Goal: Find specific page/section: Find specific page/section

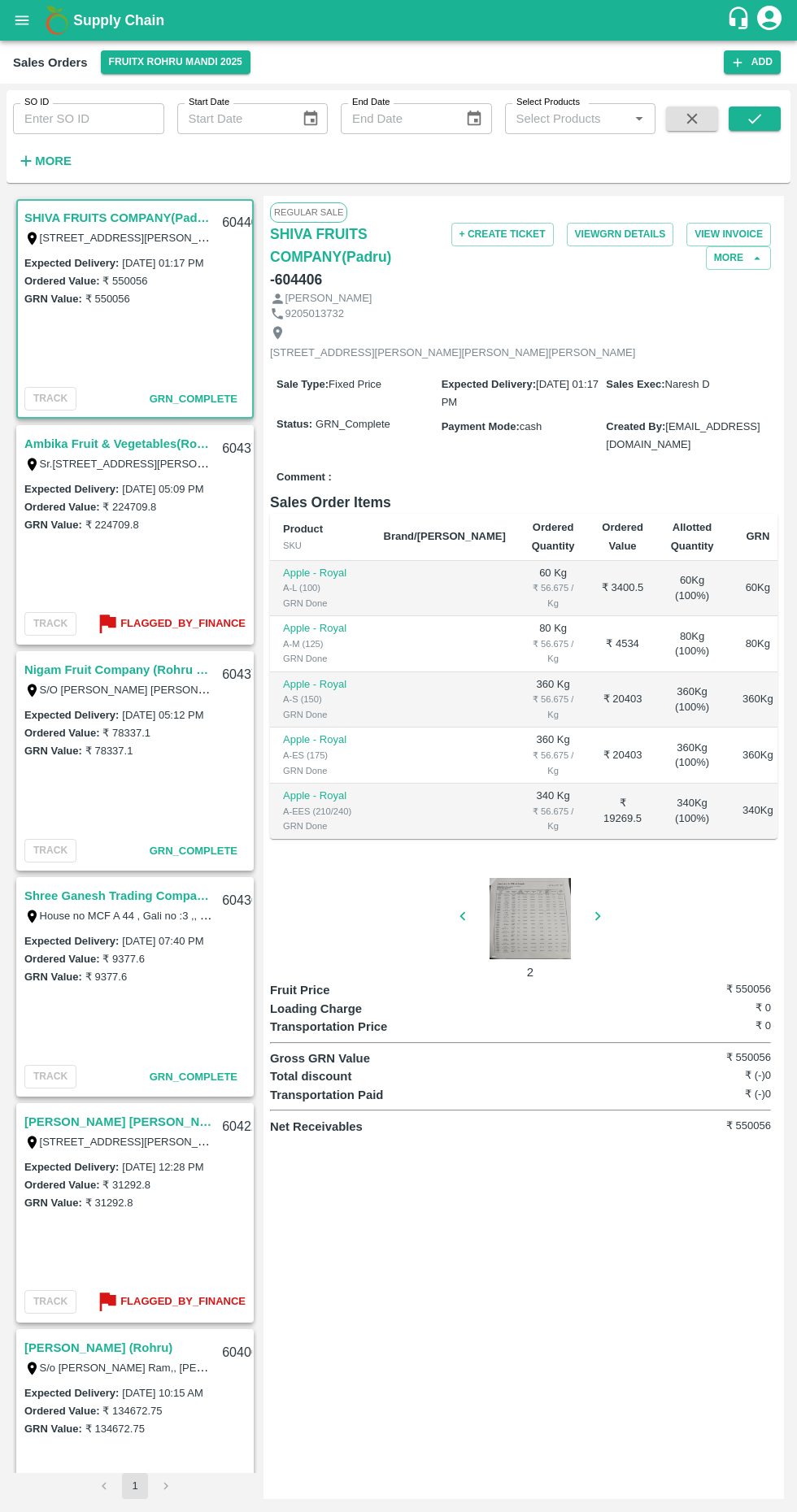
click at [517, 914] on div at bounding box center [531, 918] width 122 height 81
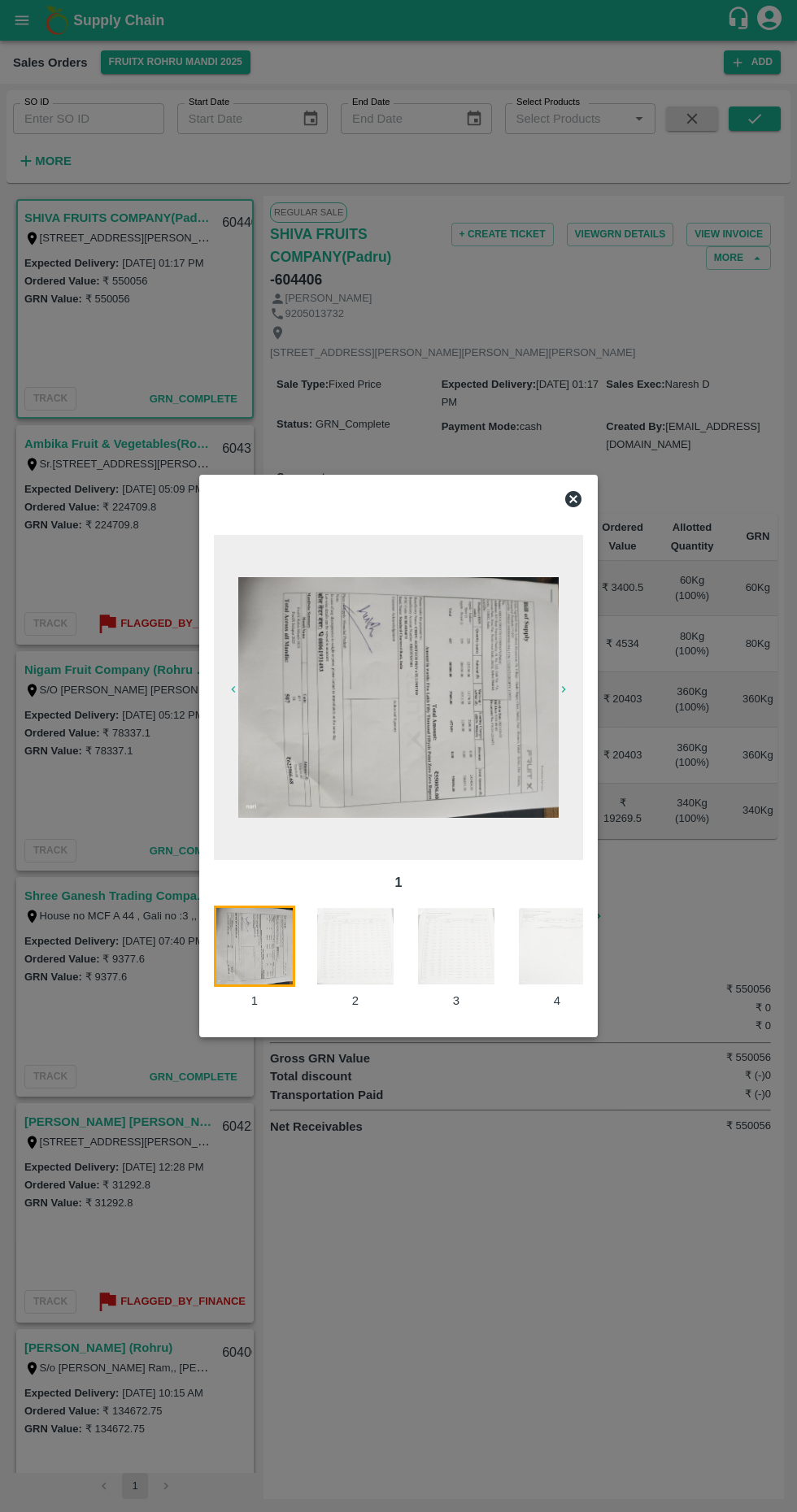
click at [482, 1253] on div at bounding box center [398, 756] width 797 height 1512
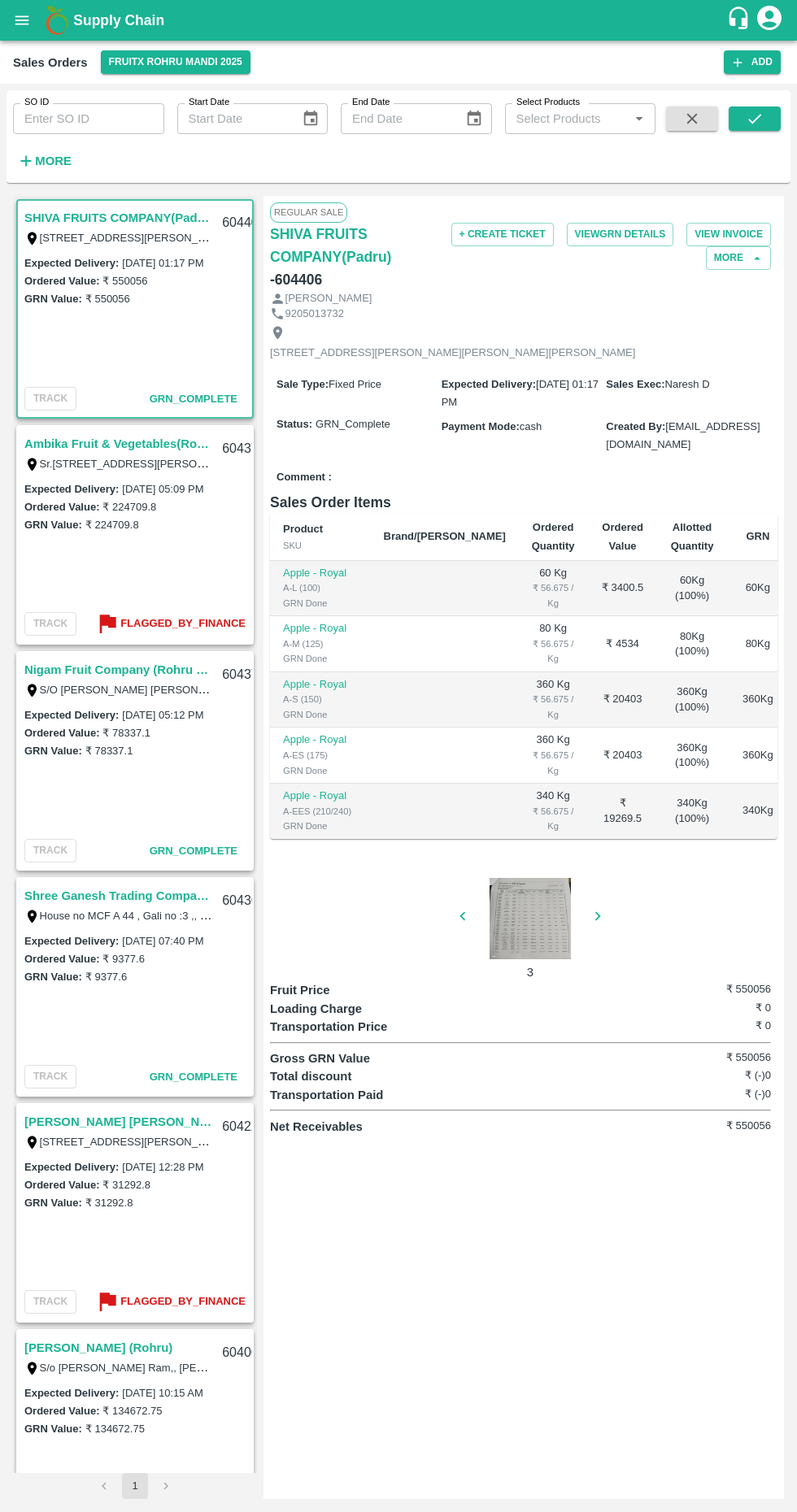
click at [159, 623] on b "Flagged_By_Finance" at bounding box center [183, 624] width 125 height 19
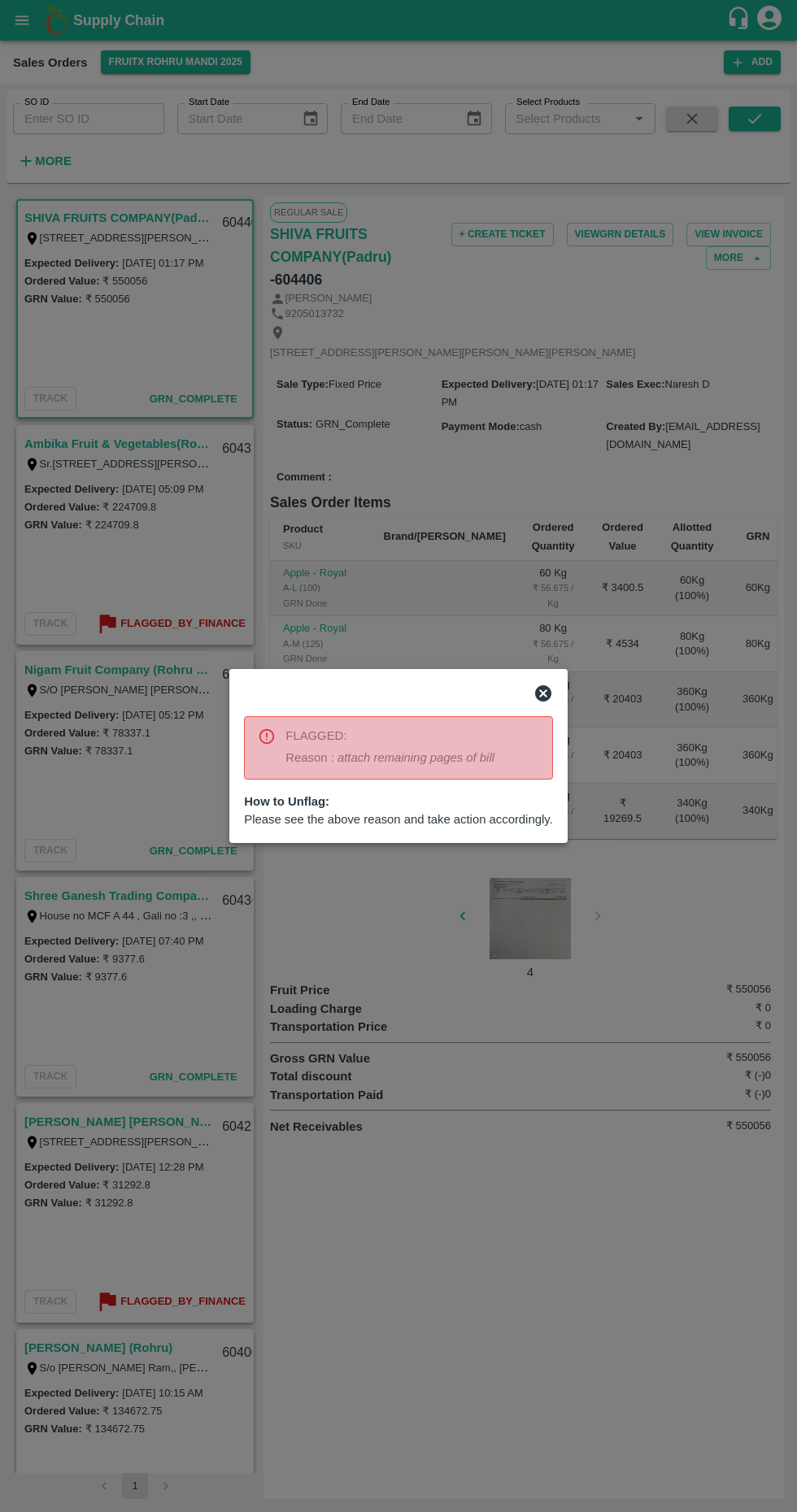
click at [489, 1190] on div at bounding box center [398, 756] width 797 height 1512
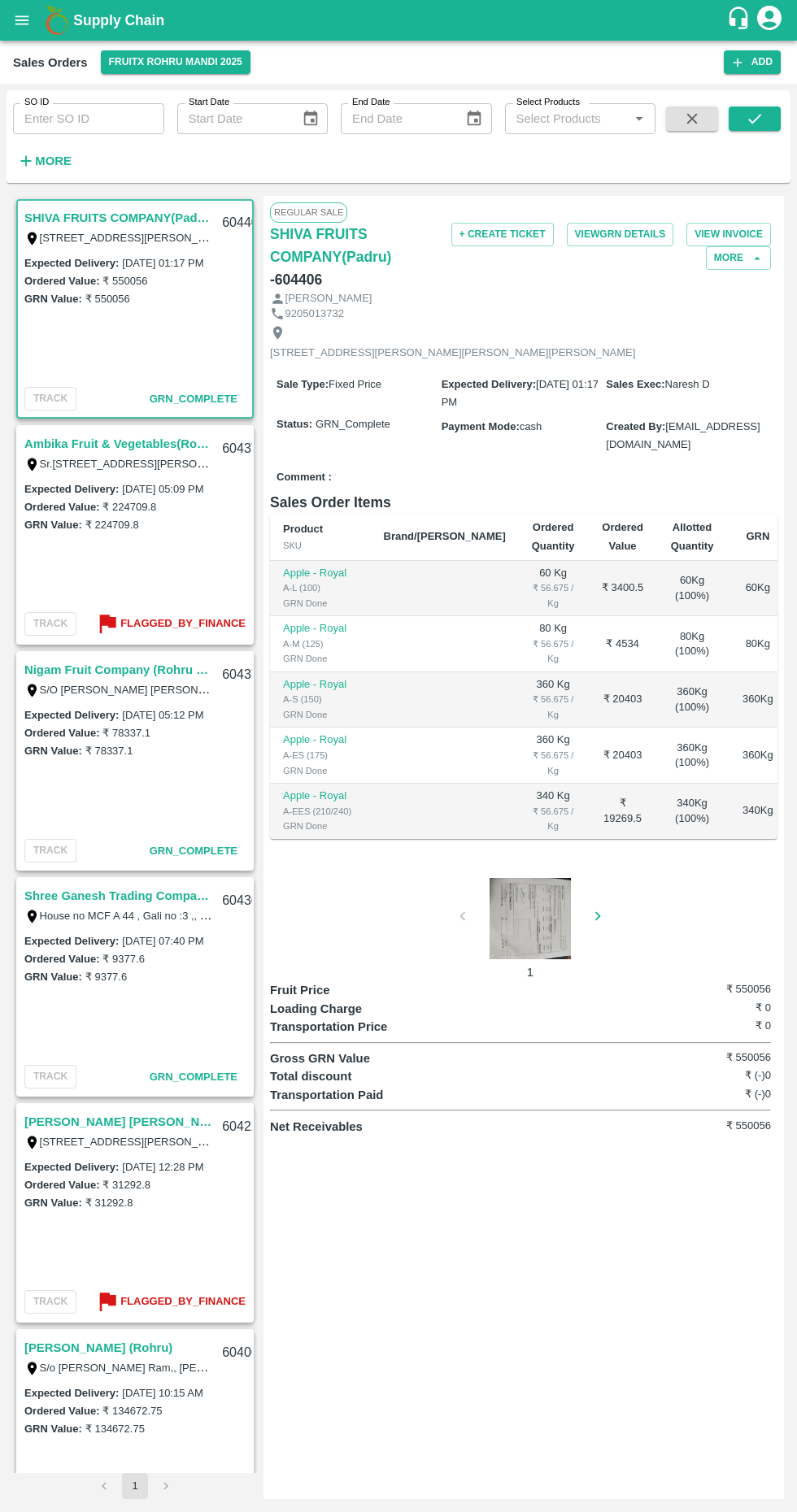
click at [518, 909] on div at bounding box center [531, 918] width 122 height 81
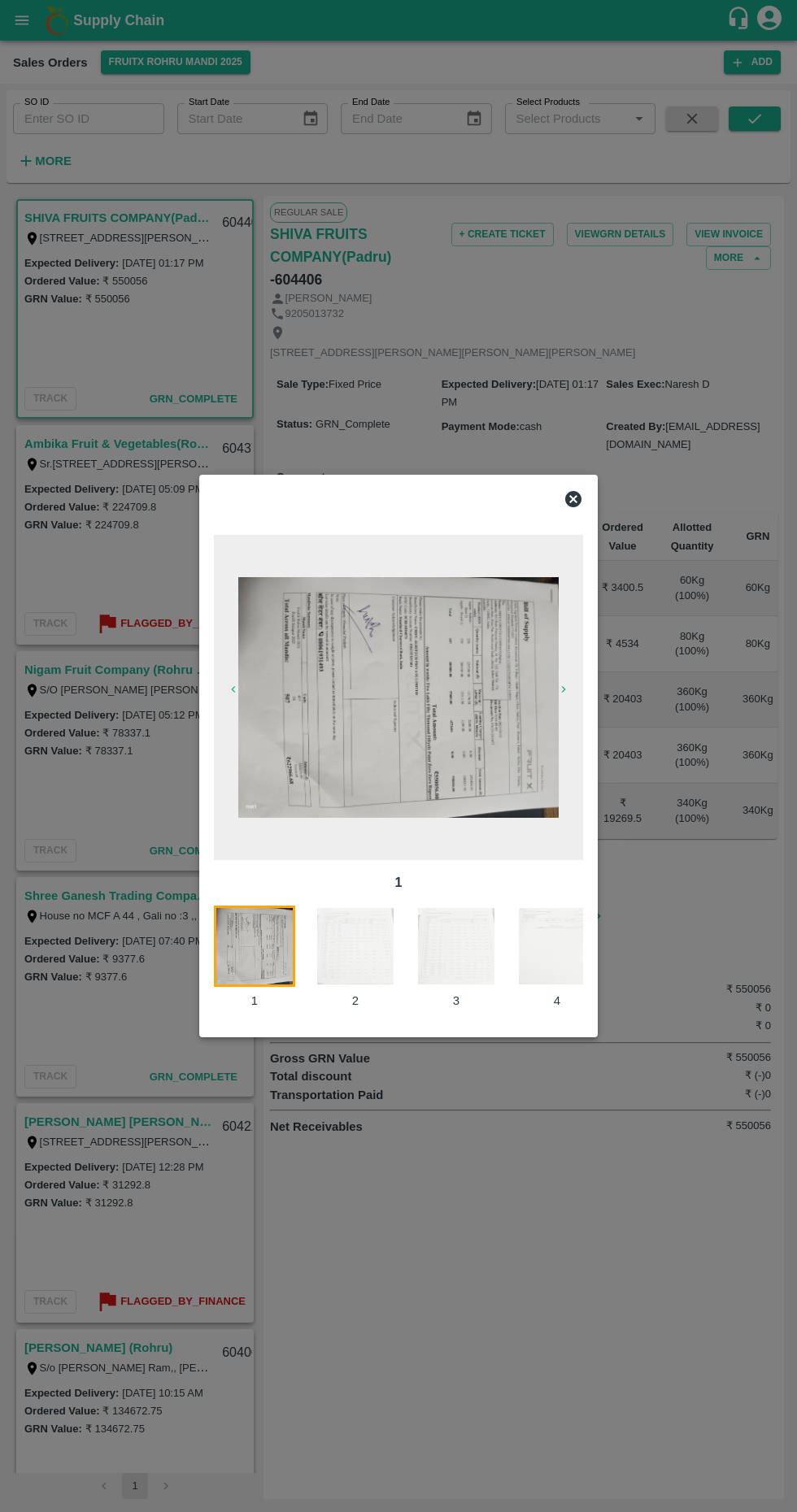
click at [334, 944] on img at bounding box center [355, 946] width 81 height 81
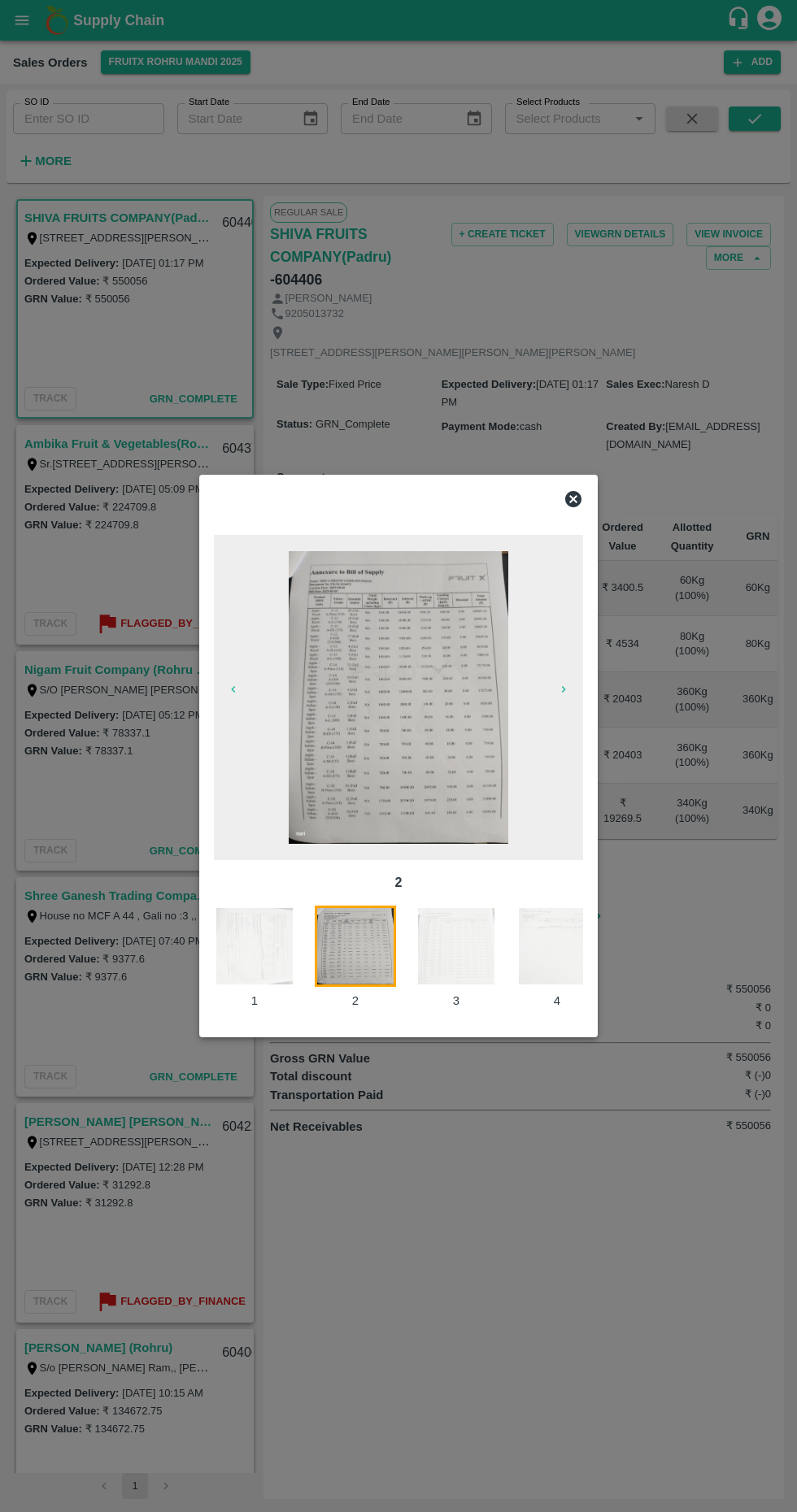
click at [431, 952] on img at bounding box center [456, 946] width 81 height 81
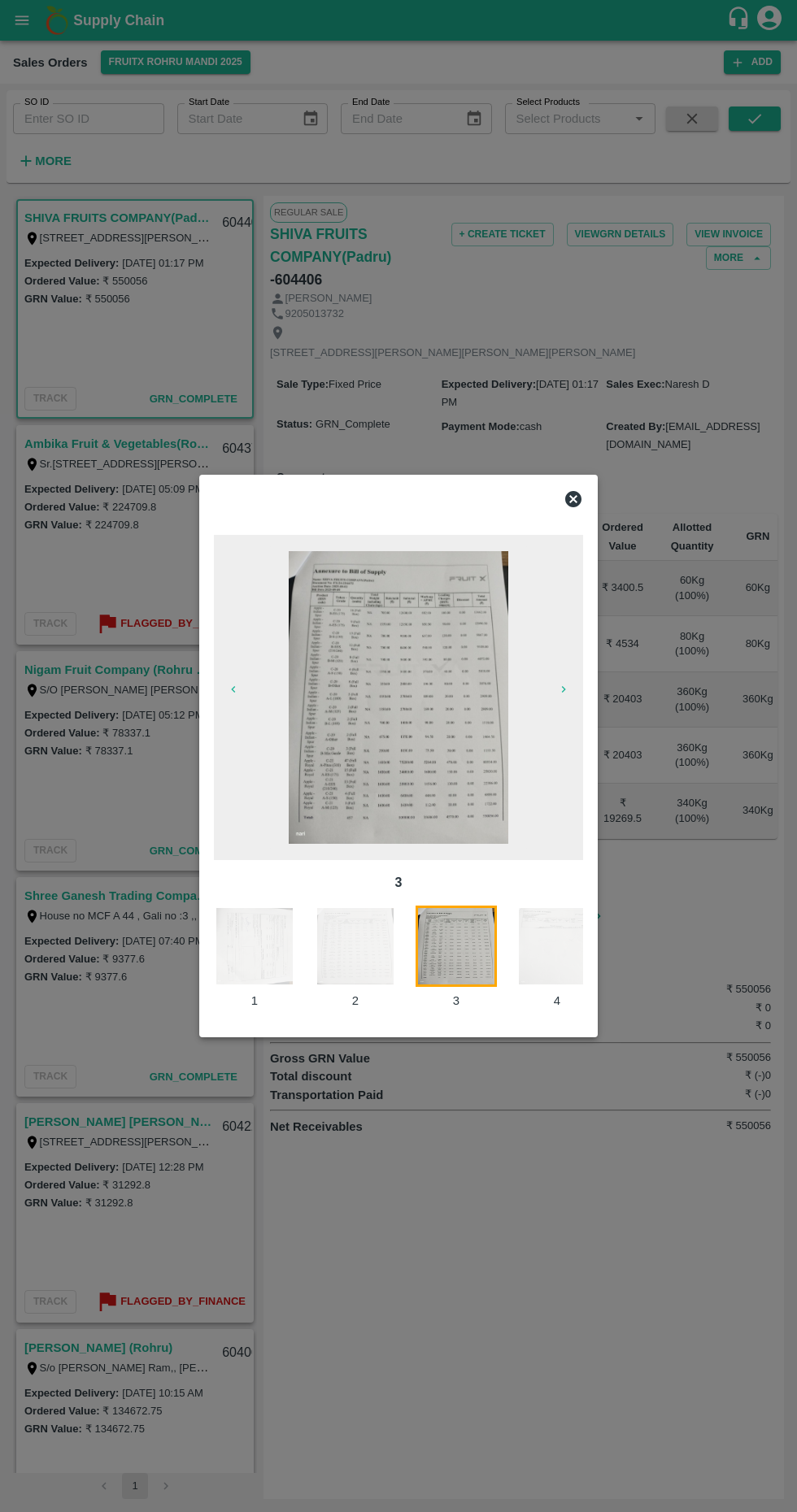
scroll to position [0, 34]
click at [514, 948] on img at bounding box center [524, 946] width 81 height 81
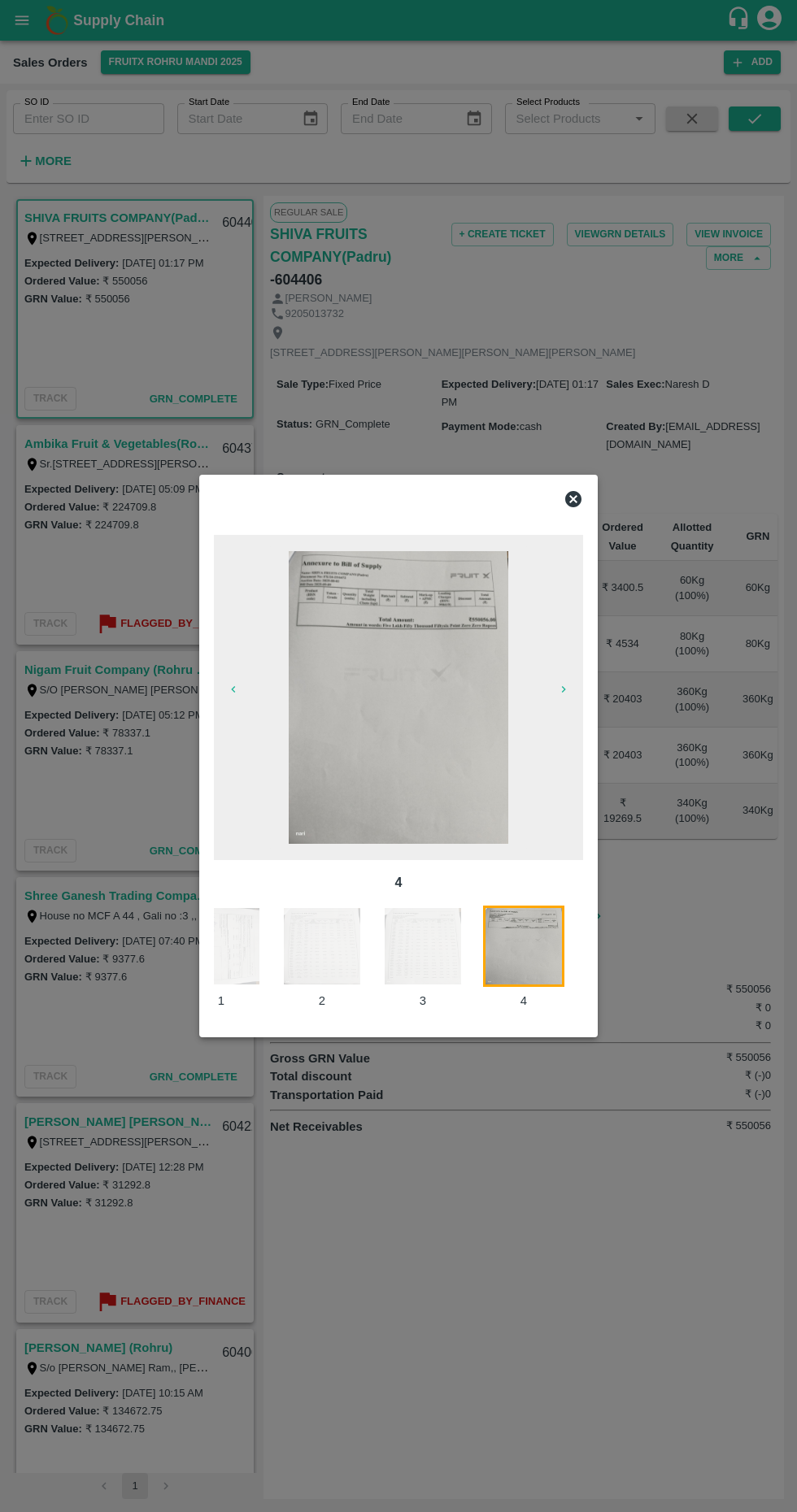
click at [573, 499] on icon at bounding box center [573, 499] width 20 height 20
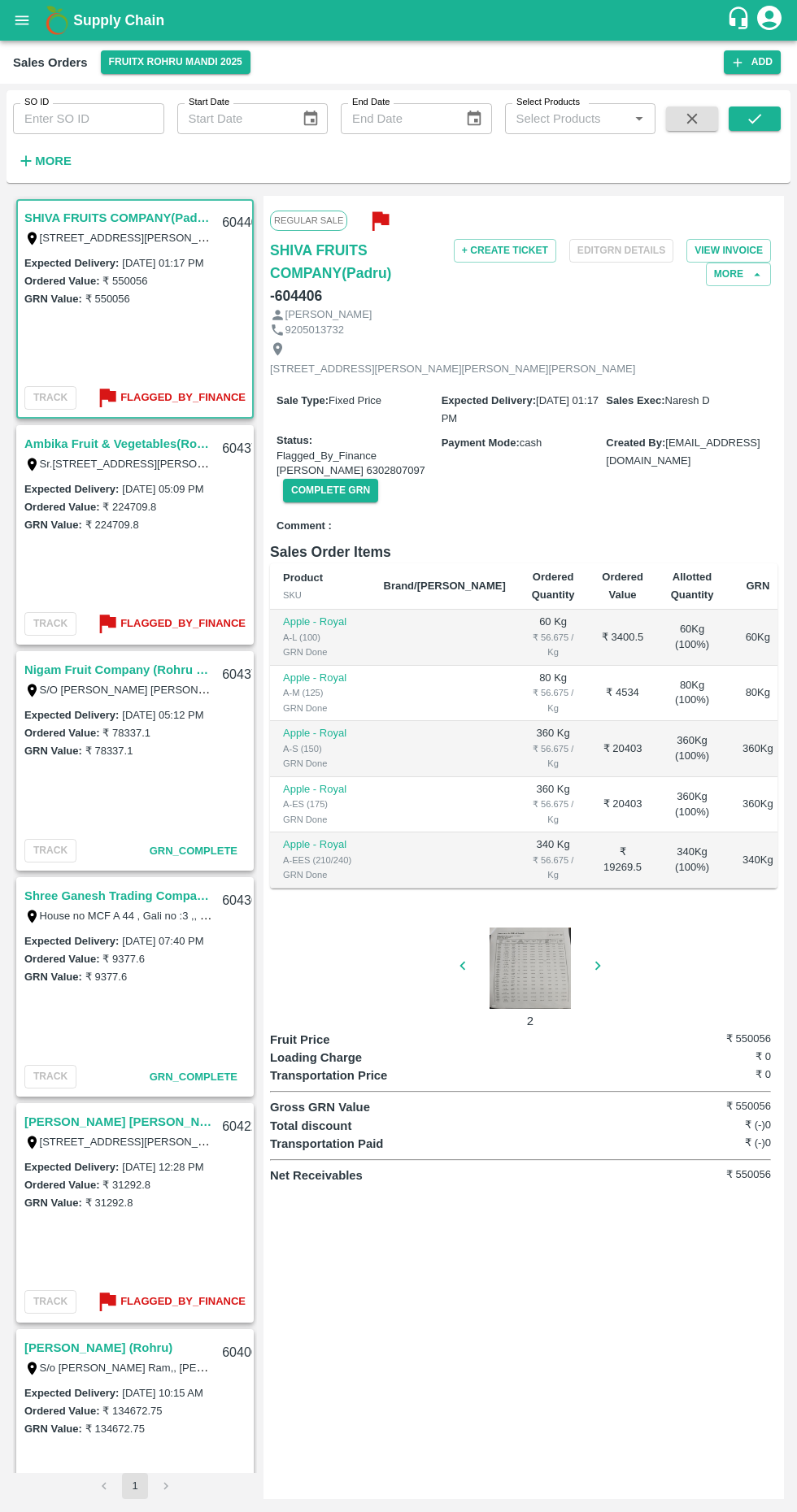
click at [367, 221] on icon "button" at bounding box center [380, 221] width 27 height 27
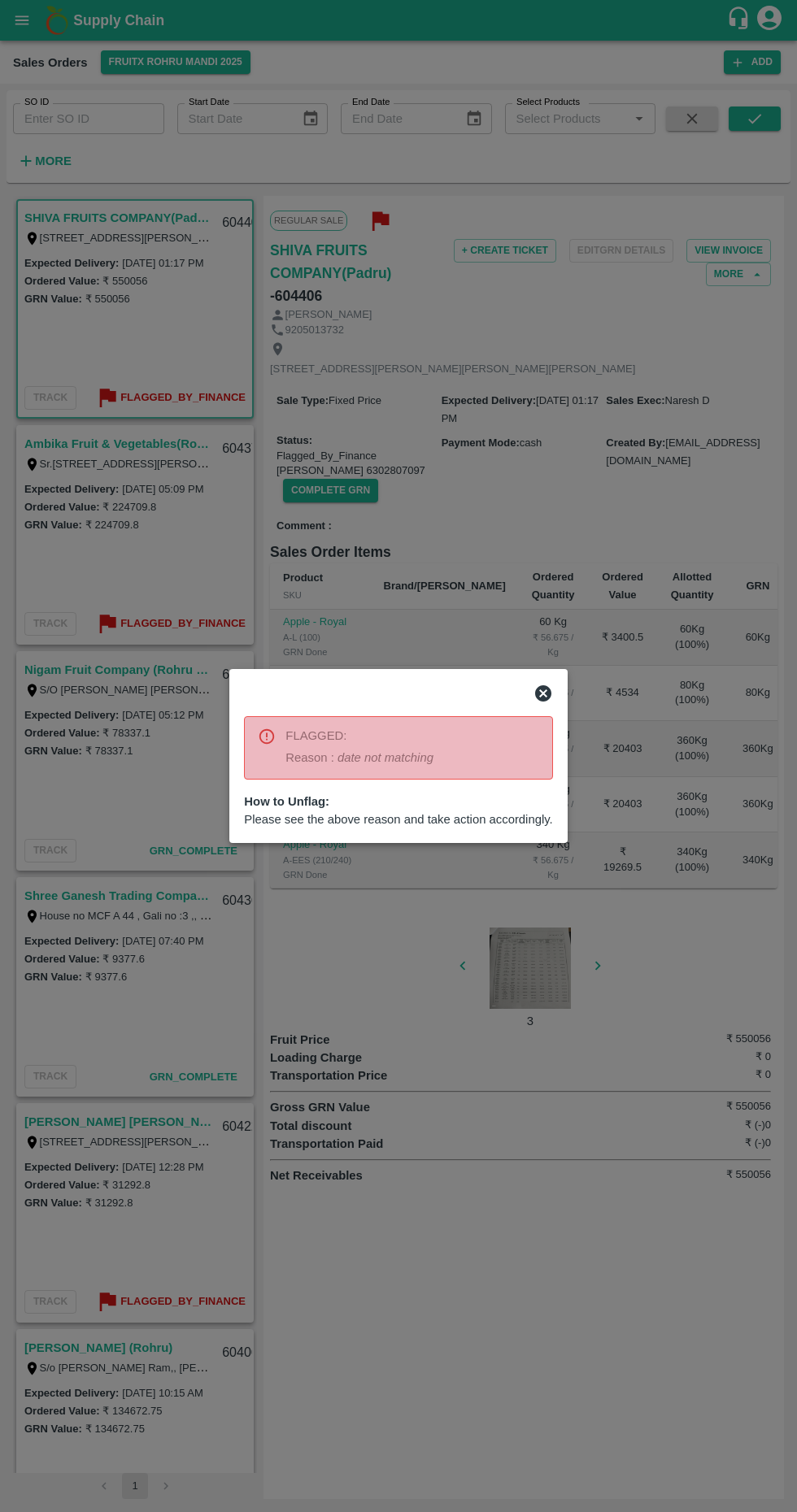
click at [542, 694] on icon at bounding box center [543, 694] width 20 height 20
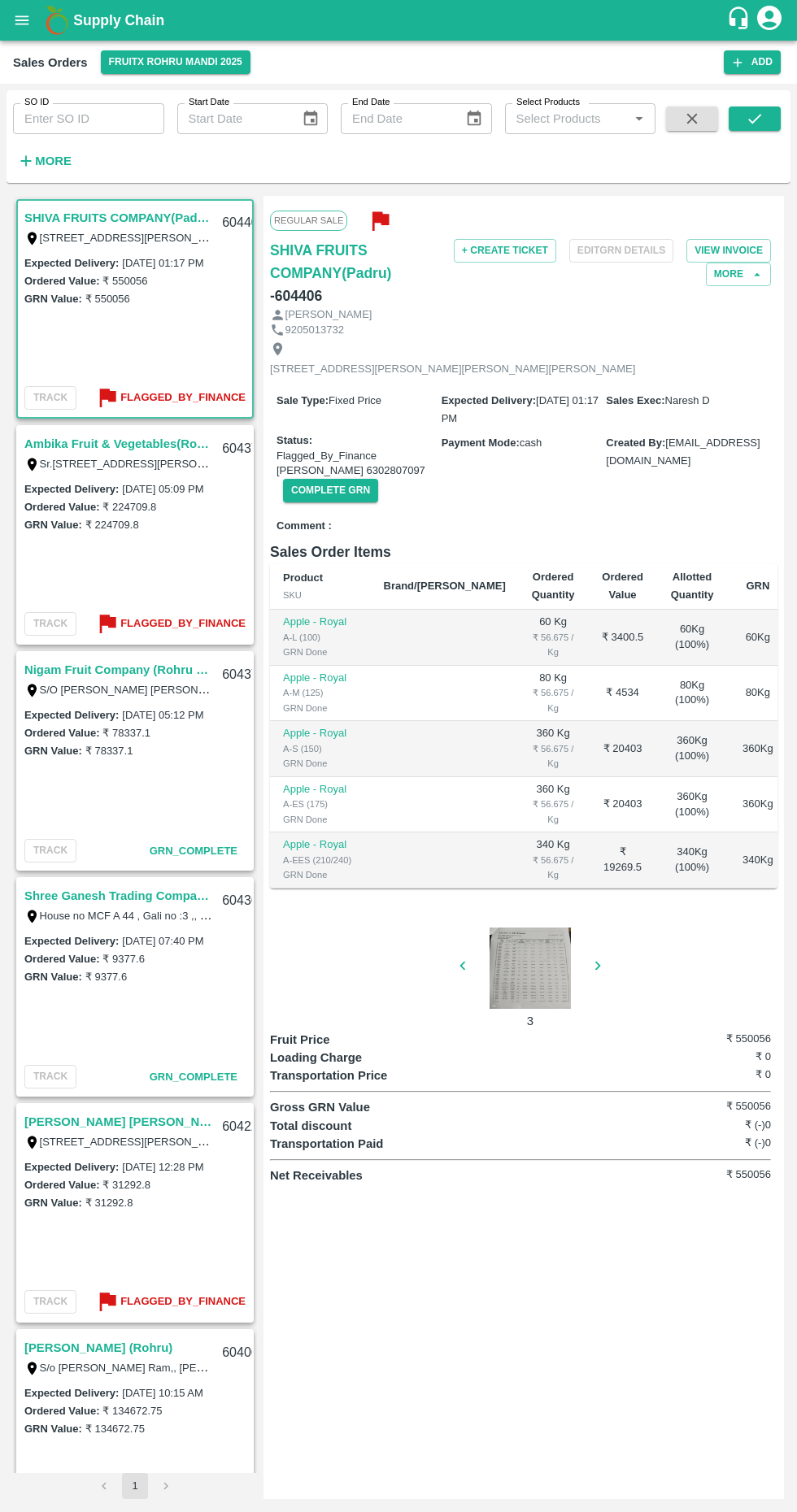
click at [457, 961] on icon "button" at bounding box center [463, 966] width 18 height 18
click at [462, 965] on icon "button" at bounding box center [463, 966] width 18 height 18
click at [445, 972] on div "1" at bounding box center [523, 973] width 507 height 116
click at [515, 958] on div at bounding box center [531, 968] width 122 height 81
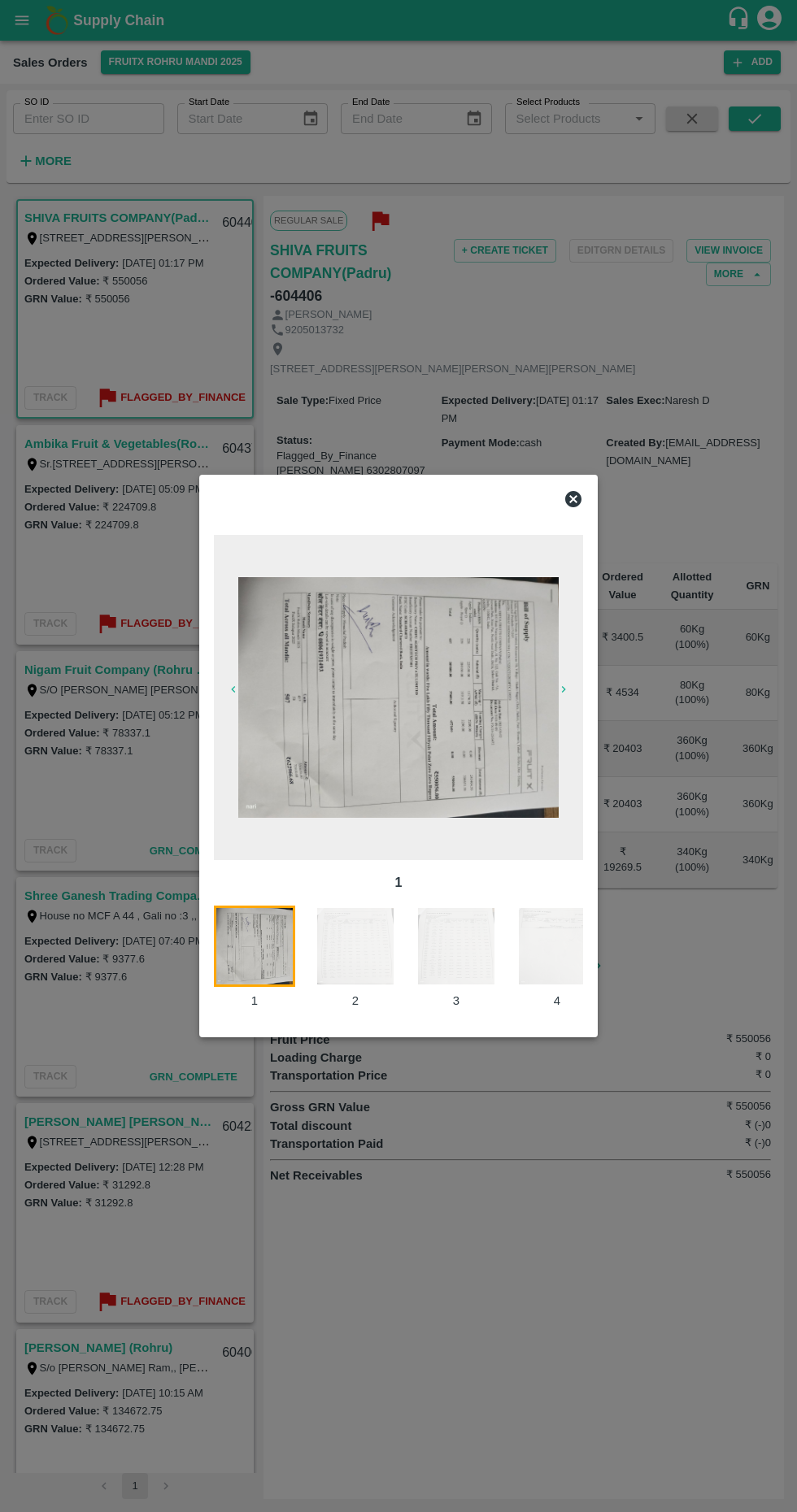
click at [443, 722] on img at bounding box center [399, 697] width 321 height 240
click at [576, 498] on icon at bounding box center [573, 499] width 16 height 16
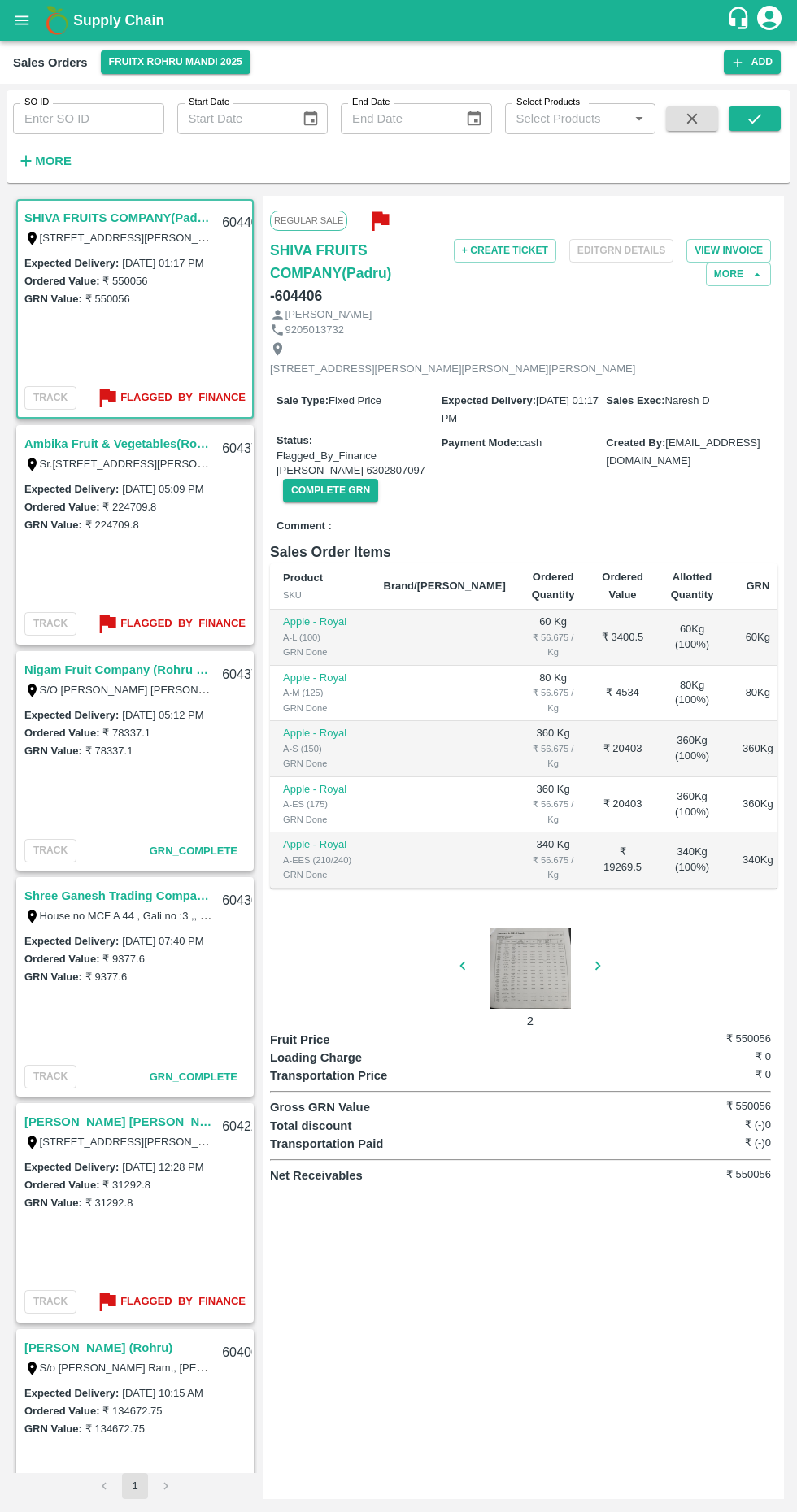
click at [121, 443] on link "Ambika Fruit & Vegetables(Rohru 02)" at bounding box center [118, 444] width 188 height 22
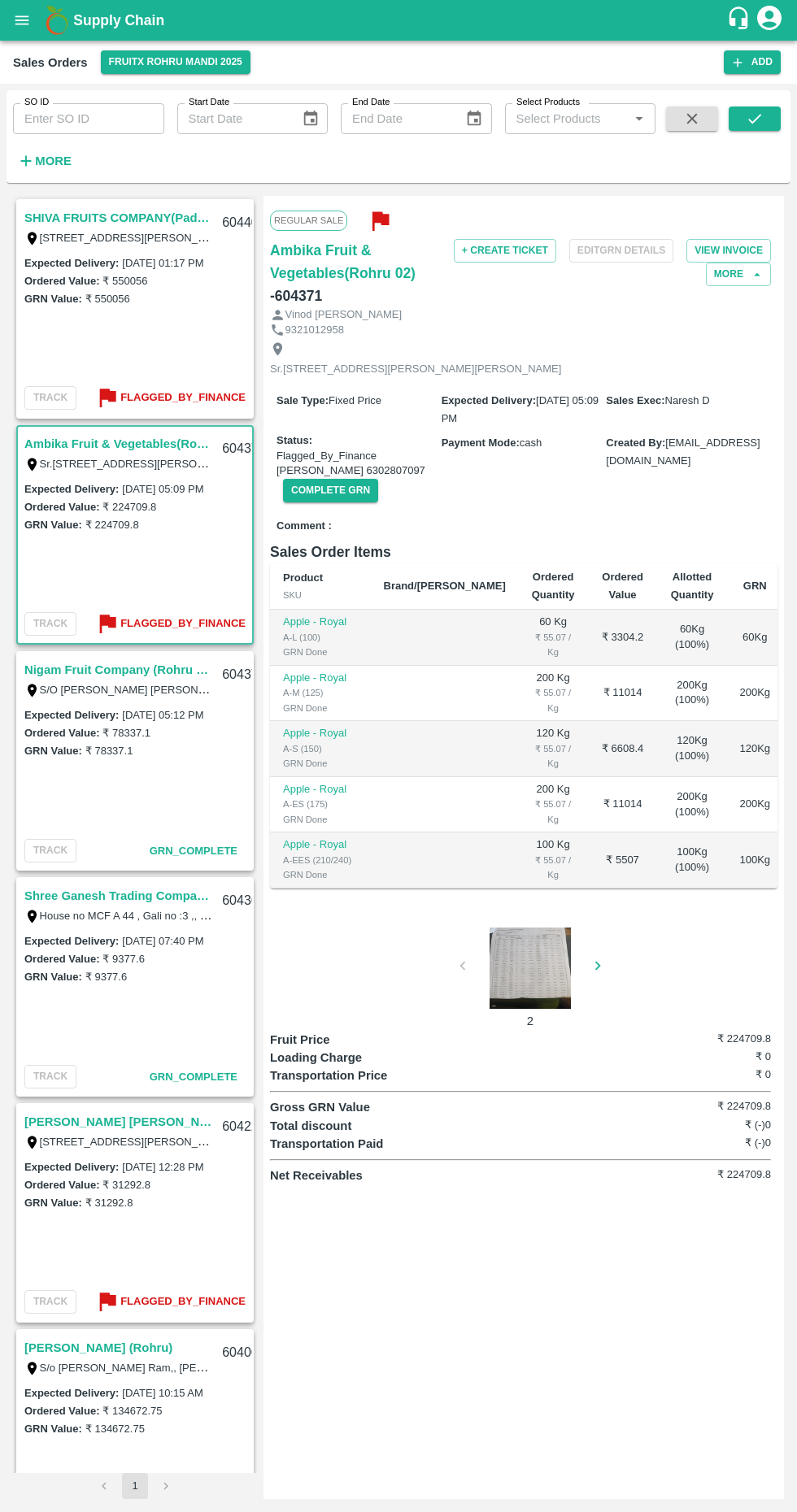
click at [474, 958] on div at bounding box center [531, 968] width 122 height 81
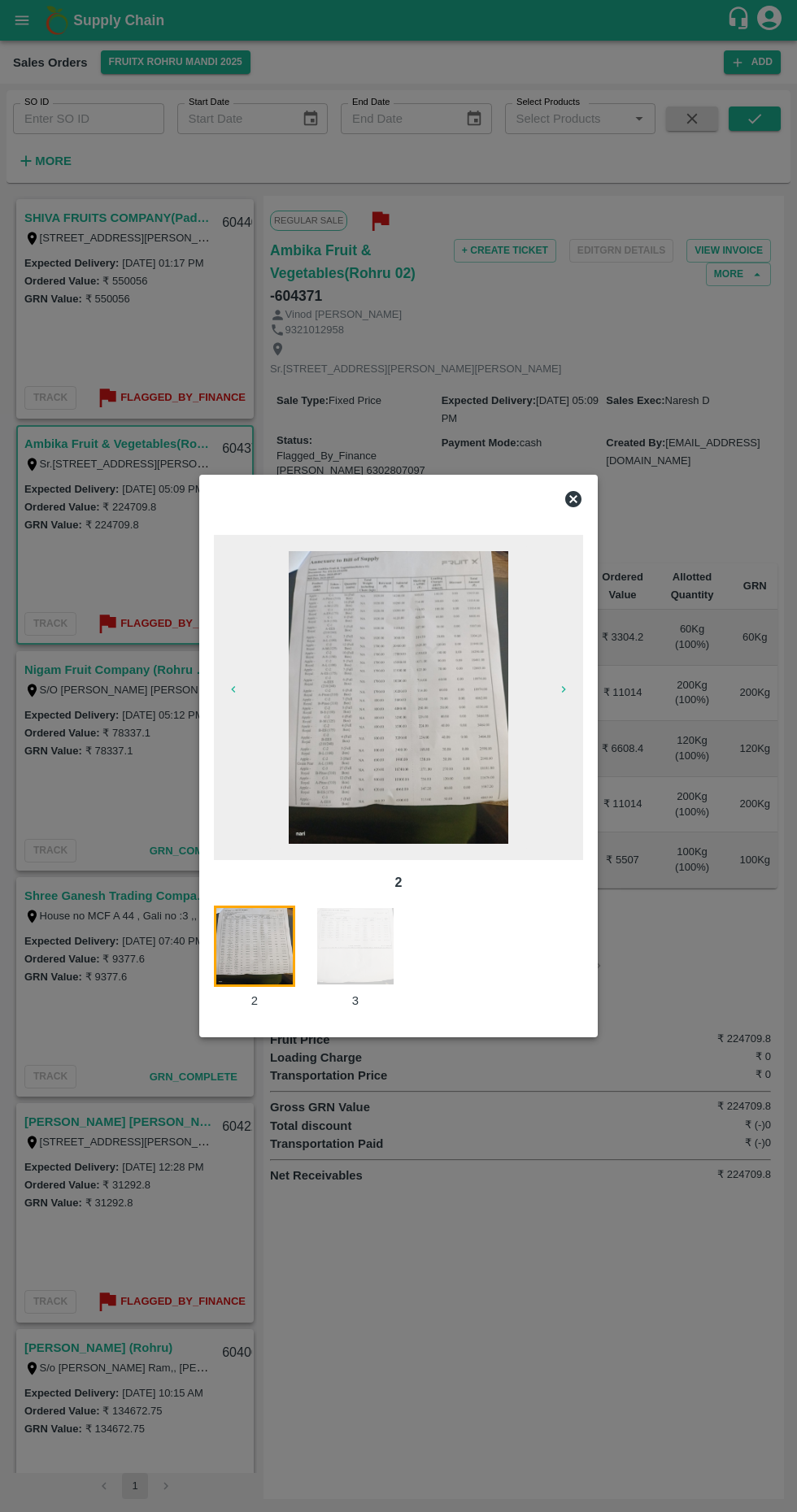
click at [563, 688] on icon "button" at bounding box center [563, 689] width 13 height 13
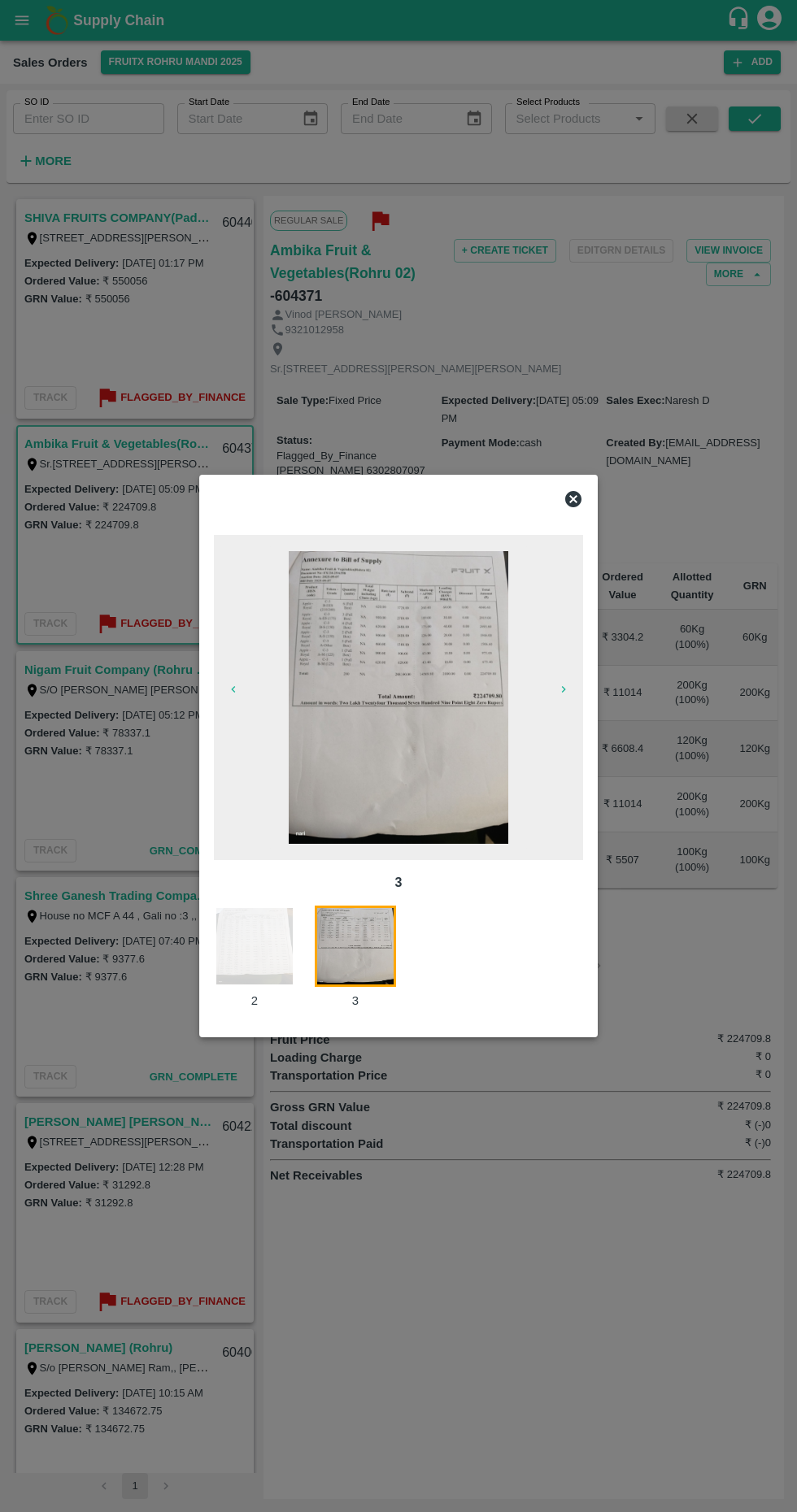
click at [567, 687] on icon "button" at bounding box center [563, 689] width 13 height 13
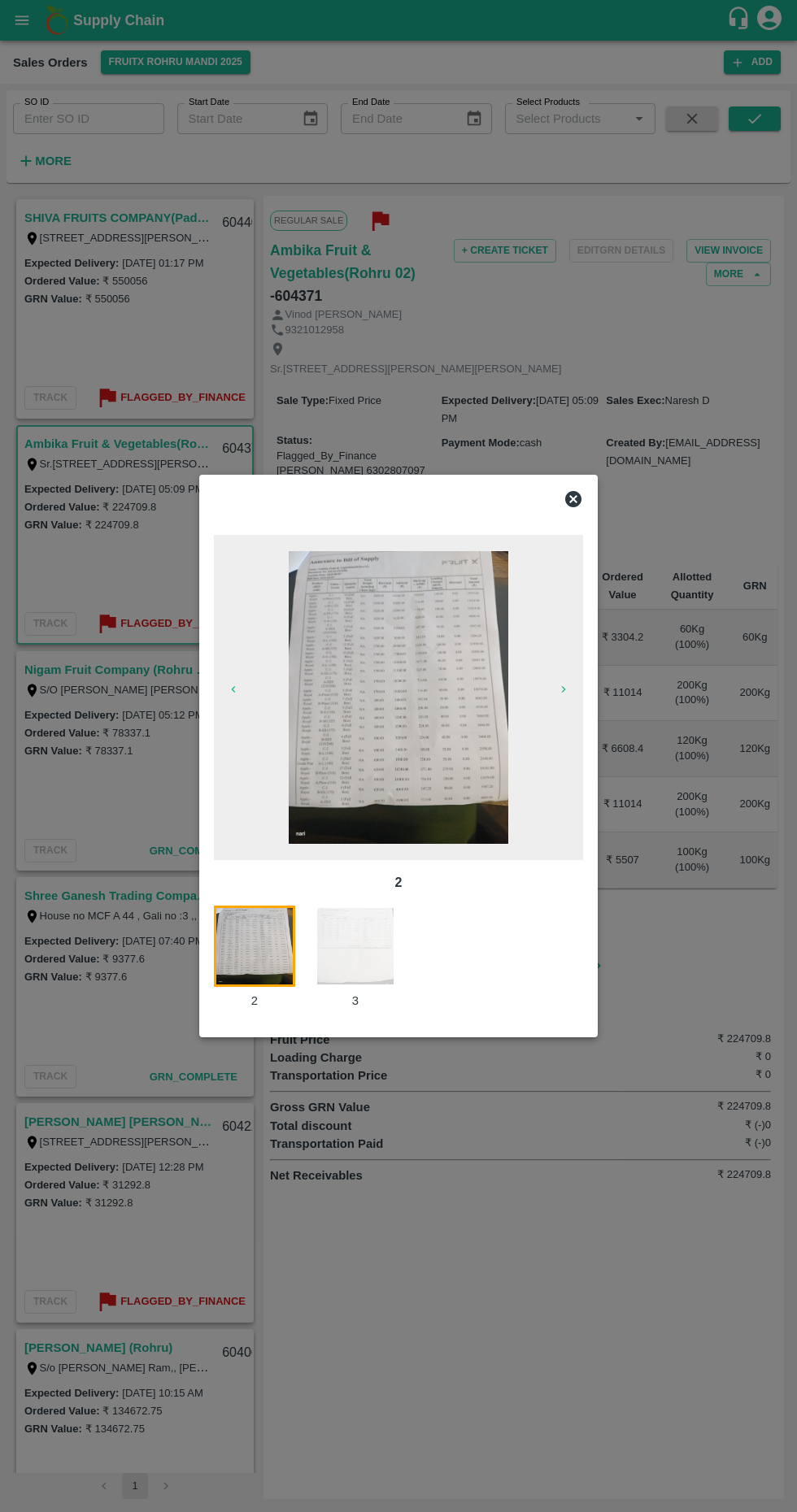
click at [559, 692] on icon "button" at bounding box center [563, 689] width 13 height 13
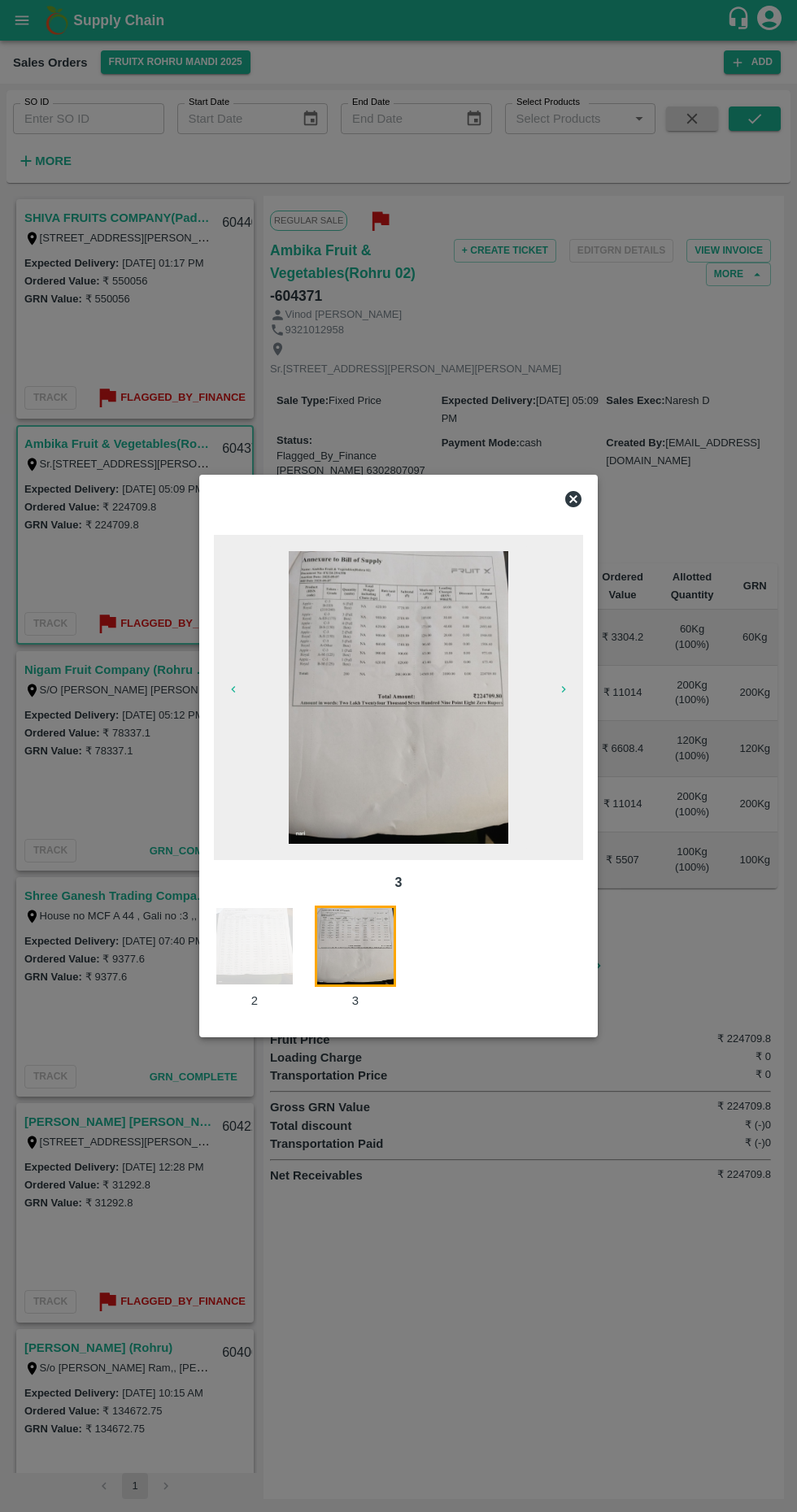
click at [563, 688] on icon "button" at bounding box center [563, 689] width 13 height 13
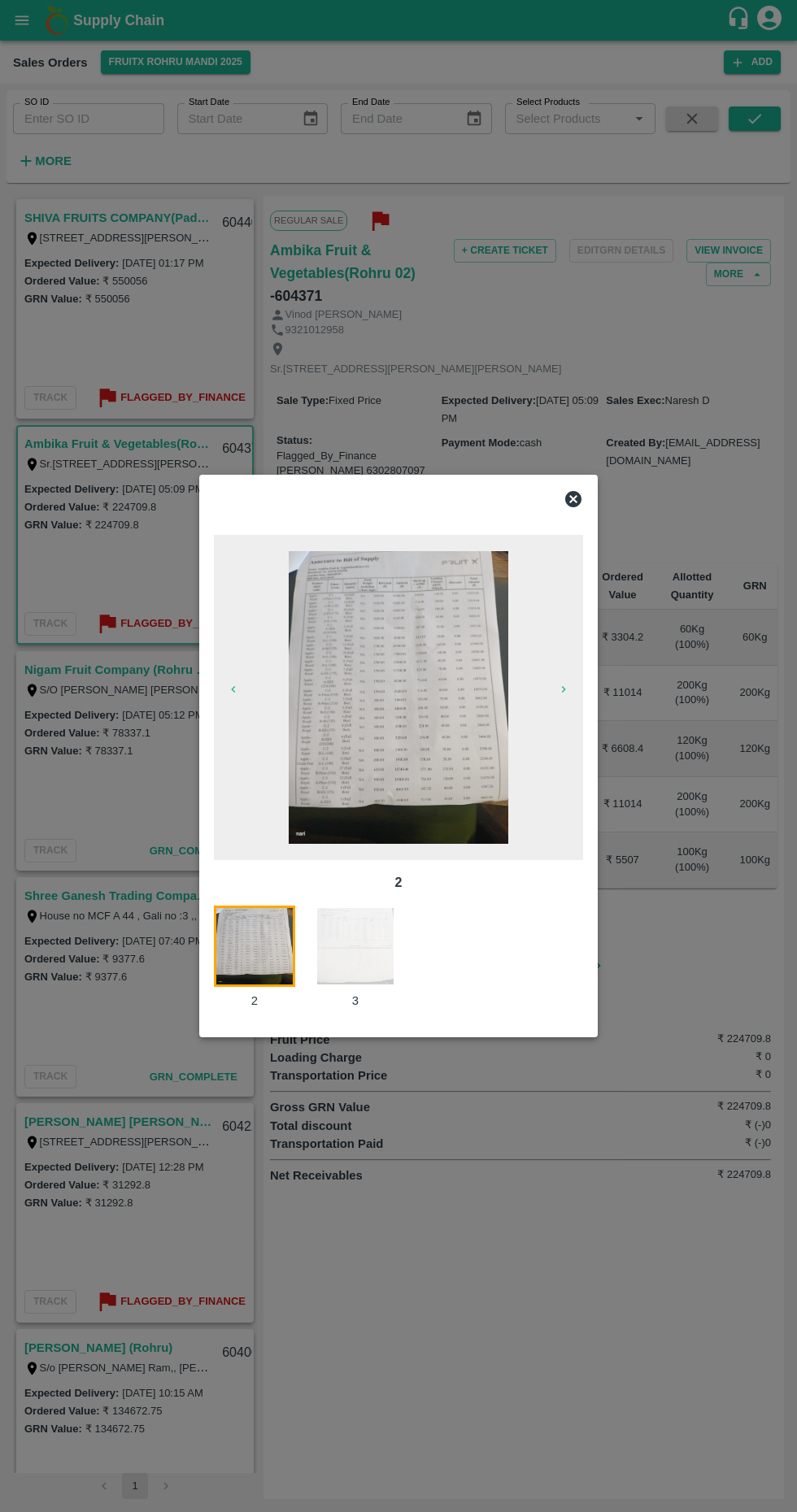
click at [573, 506] on icon at bounding box center [573, 499] width 16 height 16
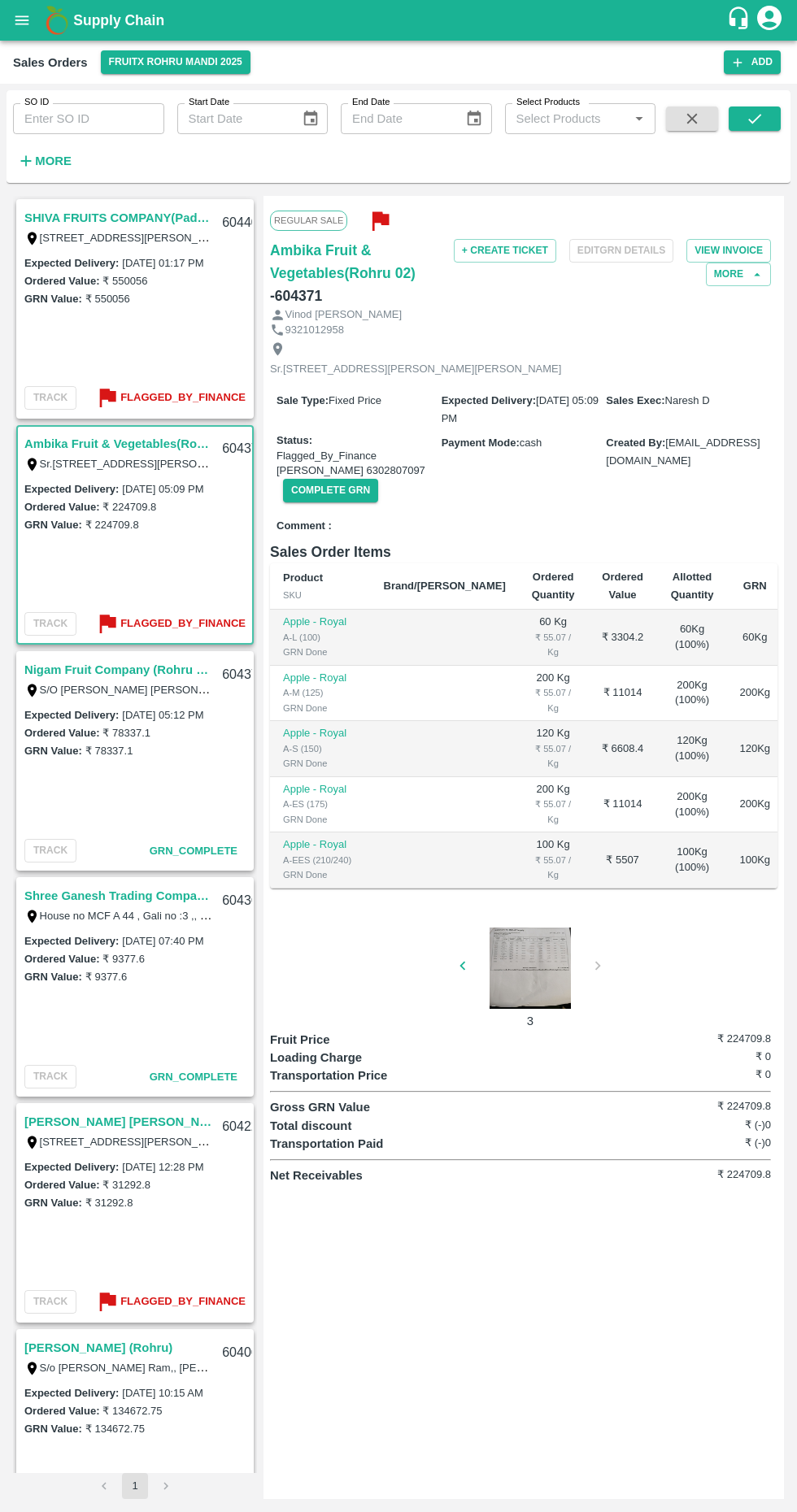
click at [140, 209] on link "SHIVA FRUITS COMPANY(Padru)" at bounding box center [118, 218] width 188 height 22
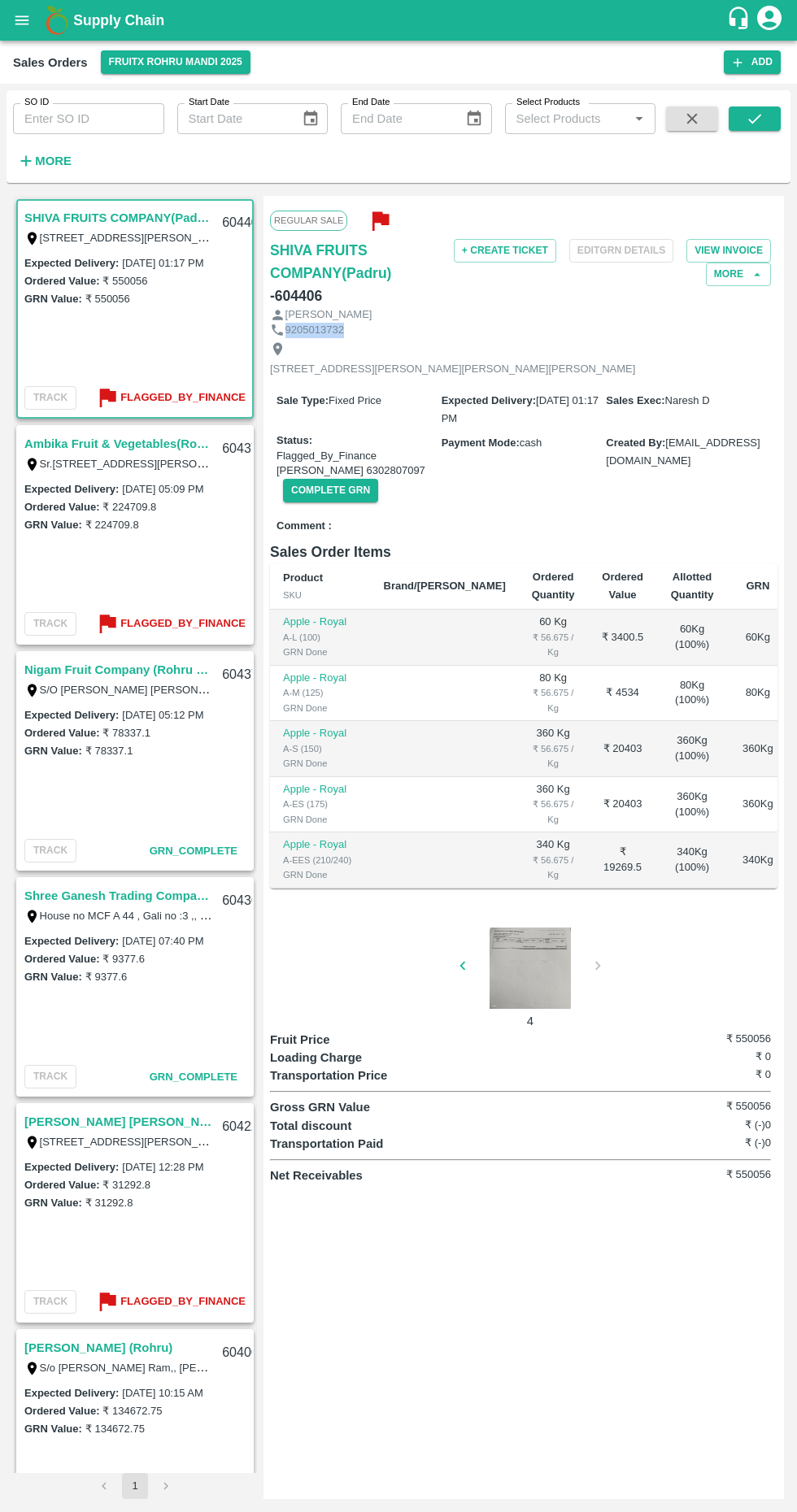
click at [468, 335] on div "9205013732" at bounding box center [523, 331] width 507 height 16
click at [312, 311] on p "[PERSON_NAME]" at bounding box center [328, 315] width 87 height 16
click at [298, 277] on h6 "SHIVA FRUITS COMPANY(Padru)" at bounding box center [354, 261] width 169 height 46
click at [172, 623] on b "Flagged_By_Finance" at bounding box center [183, 624] width 125 height 19
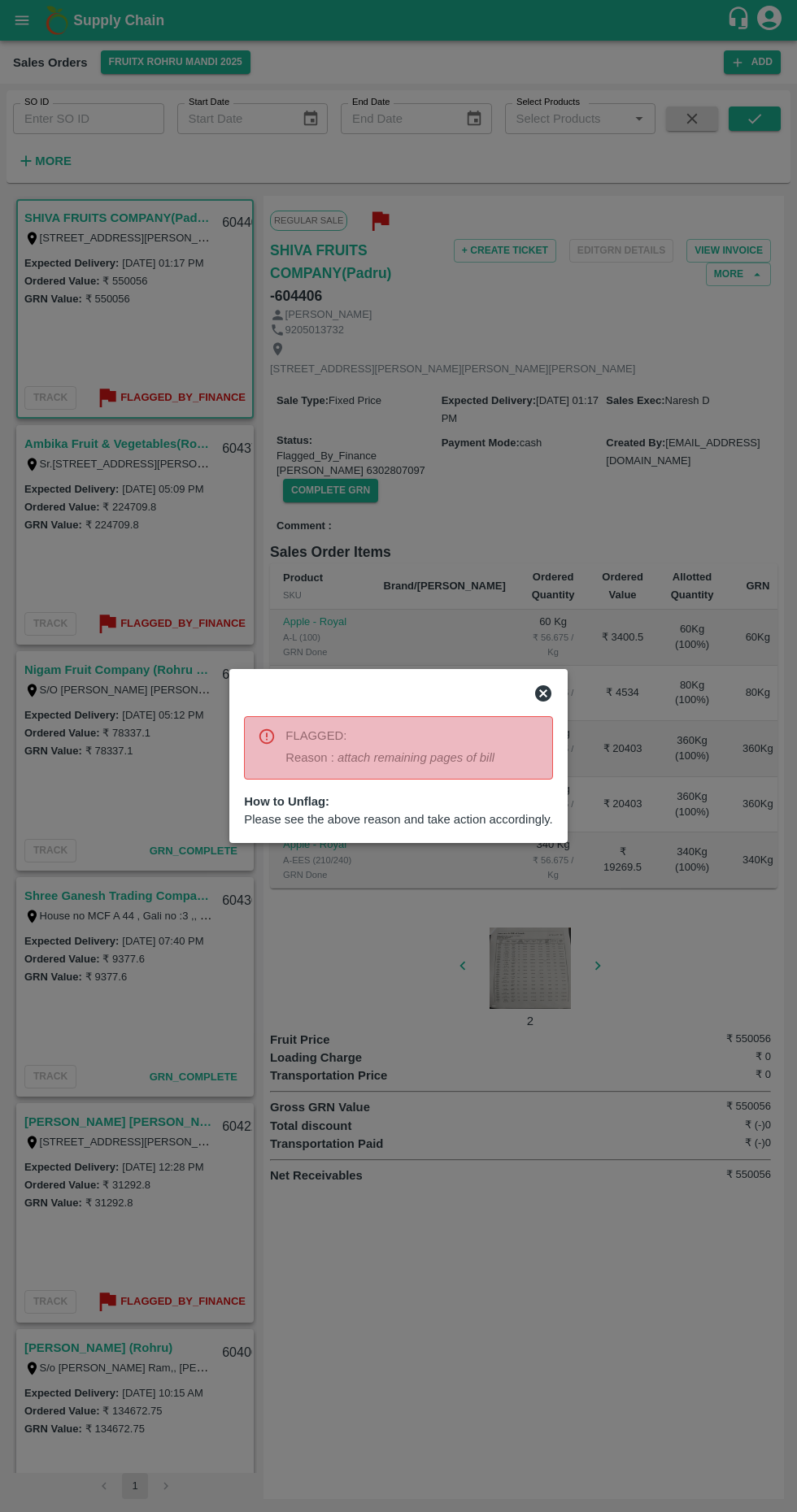
click at [570, 677] on div at bounding box center [398, 756] width 797 height 1512
